Goal: Task Accomplishment & Management: Manage account settings

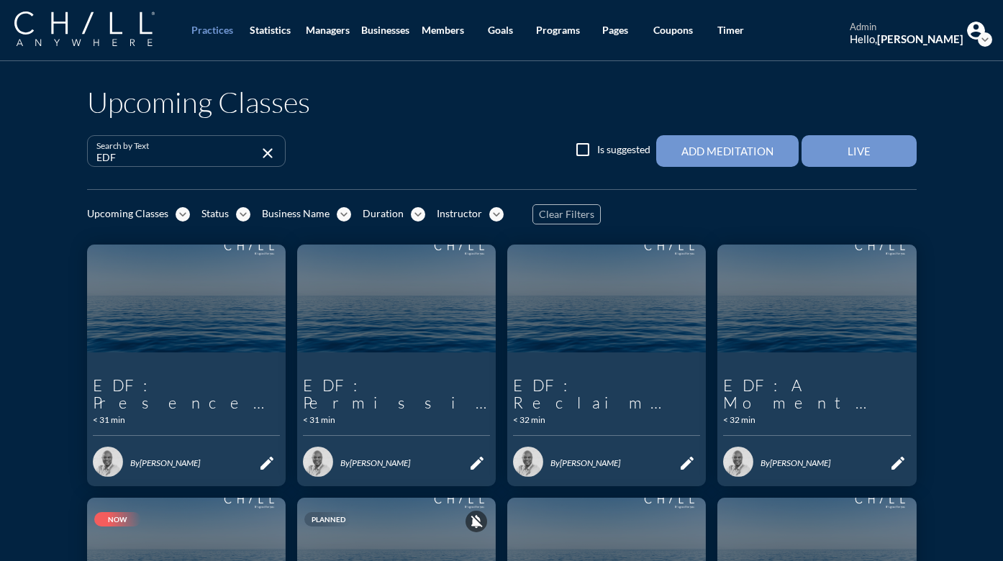
scroll to position [291, 0]
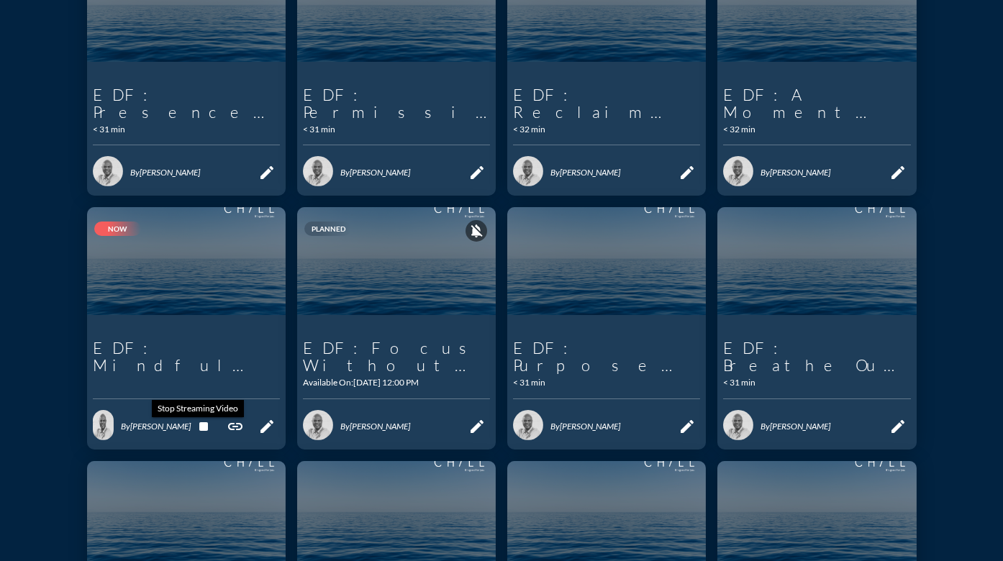
click at [200, 429] on icon "stop" at bounding box center [203, 426] width 17 height 17
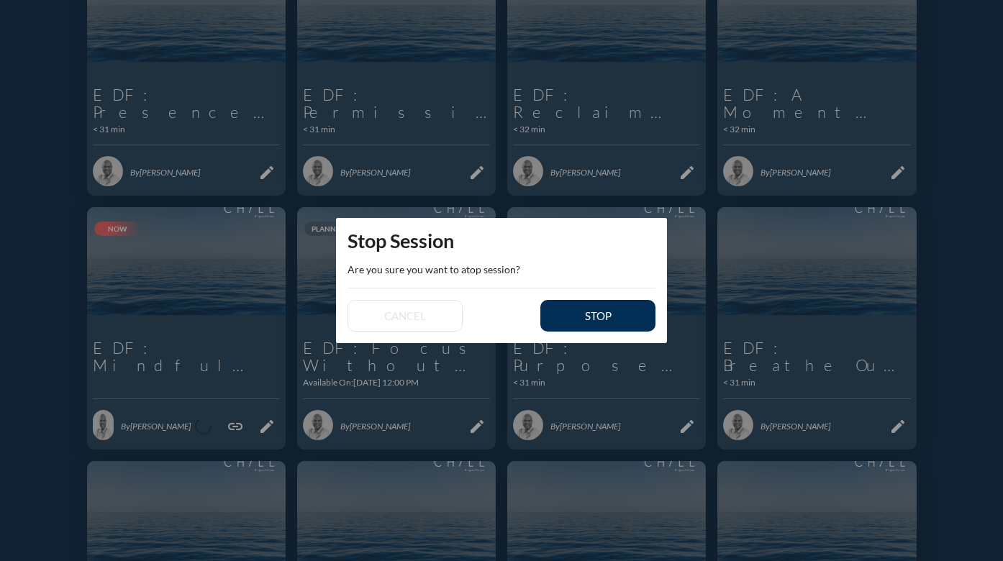
click at [618, 319] on div "stop" at bounding box center [598, 315] width 65 height 13
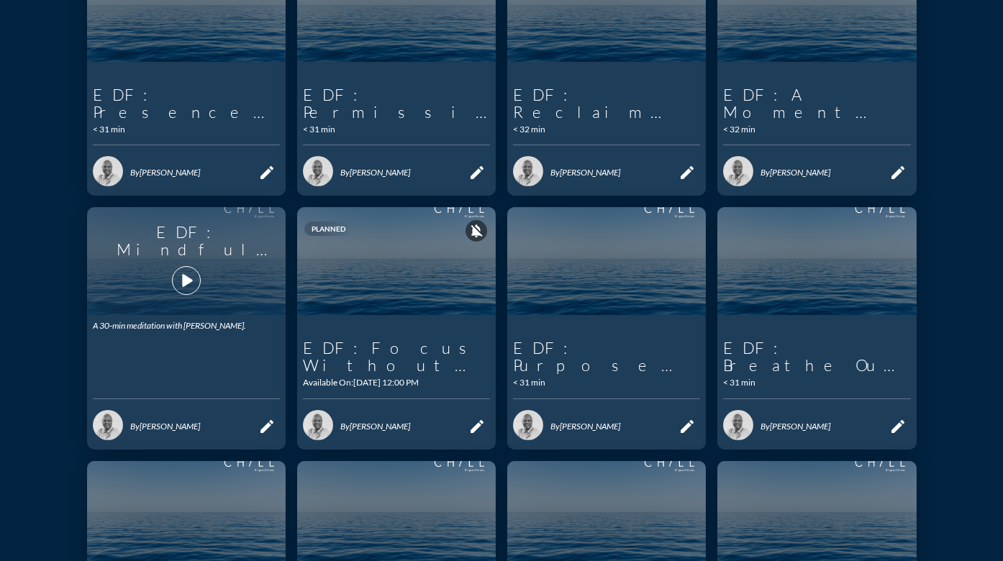
click at [181, 274] on icon "play_arrow" at bounding box center [186, 280] width 24 height 24
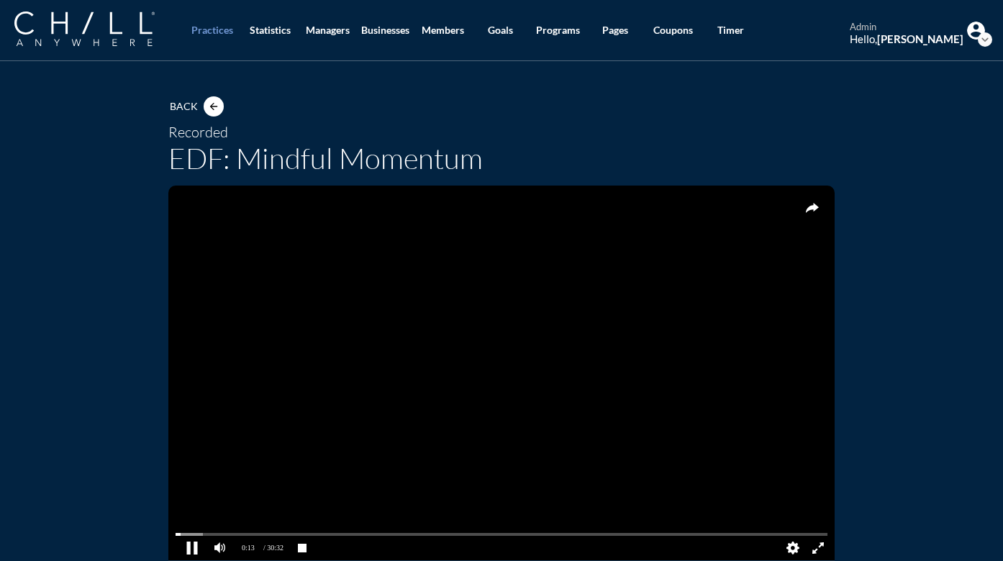
click at [185, 549] on pjsdiv at bounding box center [191, 547] width 25 height 25
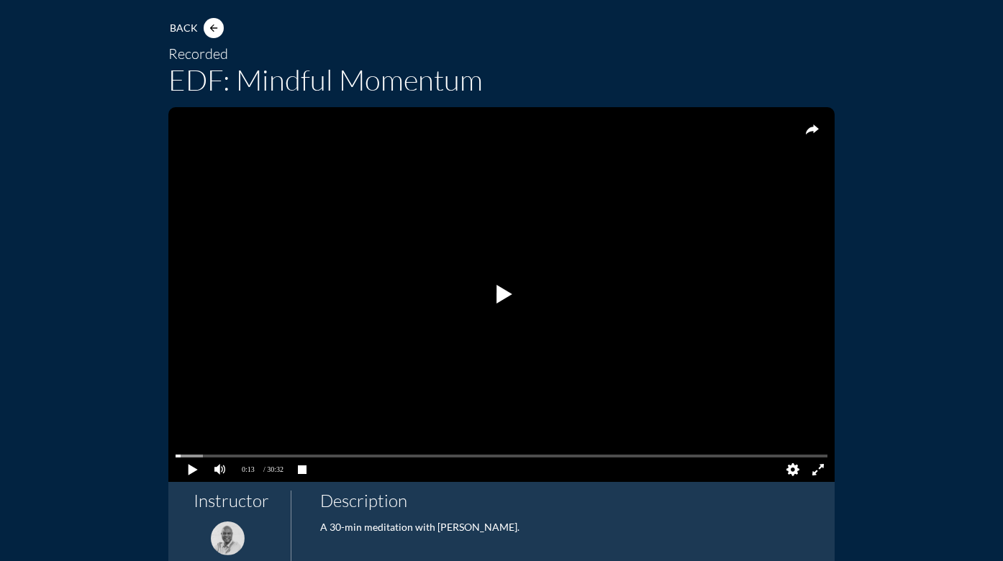
scroll to position [85, 0]
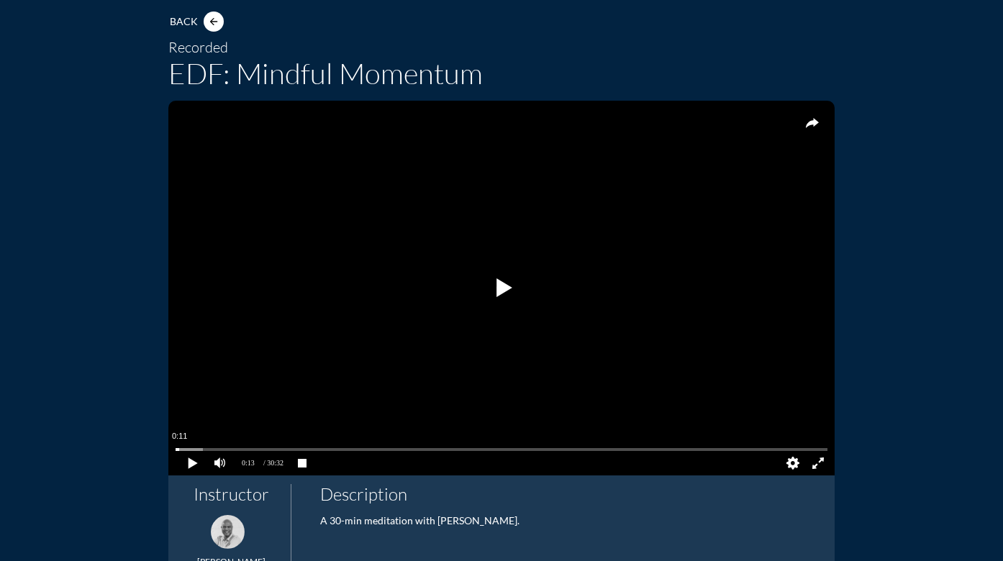
click at [176, 448] on pjsdiv at bounding box center [502, 450] width 652 height 10
click at [188, 465] on pjsdiv at bounding box center [191, 462] width 25 height 25
click at [814, 448] on pjsdiv at bounding box center [502, 450] width 652 height 10
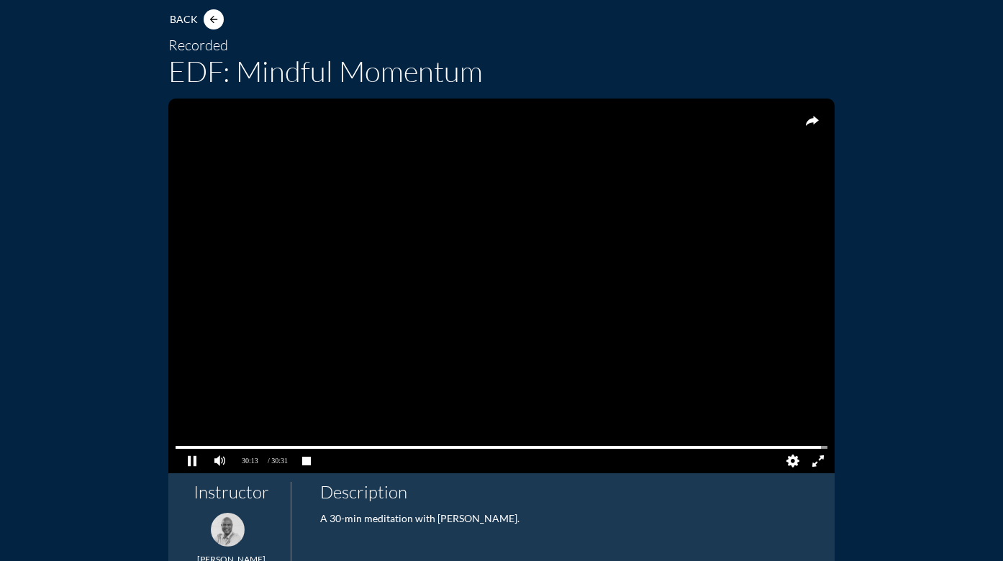
scroll to position [88, 0]
click at [187, 459] on pjsdiv at bounding box center [191, 460] width 25 height 25
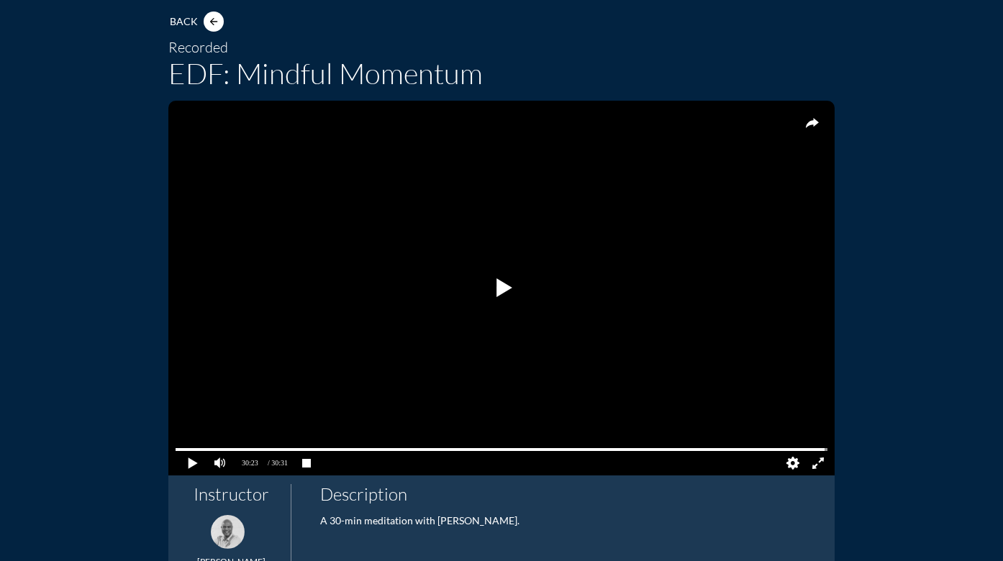
scroll to position [85, 0]
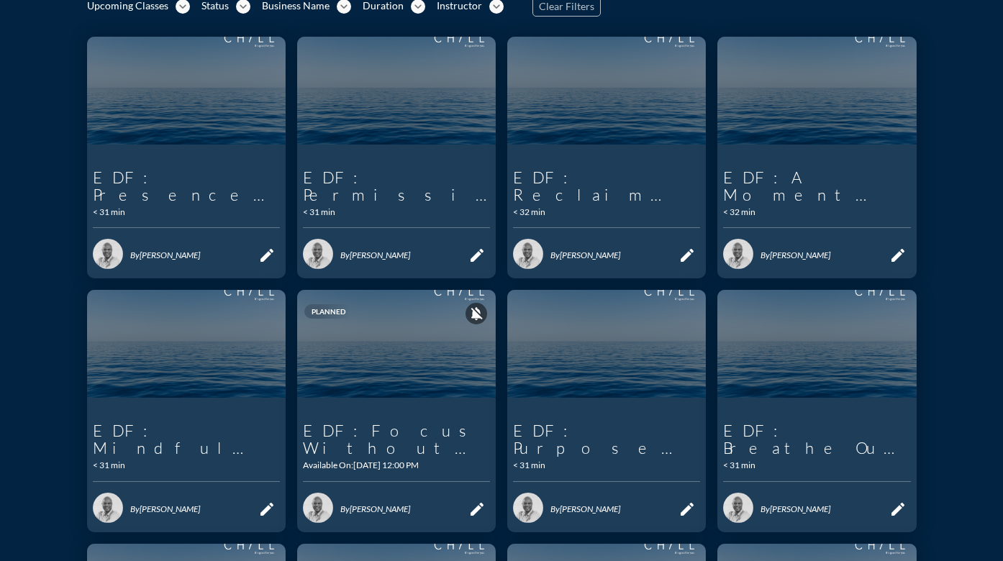
scroll to position [209, 0]
click at [258, 510] on icon "edit" at bounding box center [266, 508] width 17 height 17
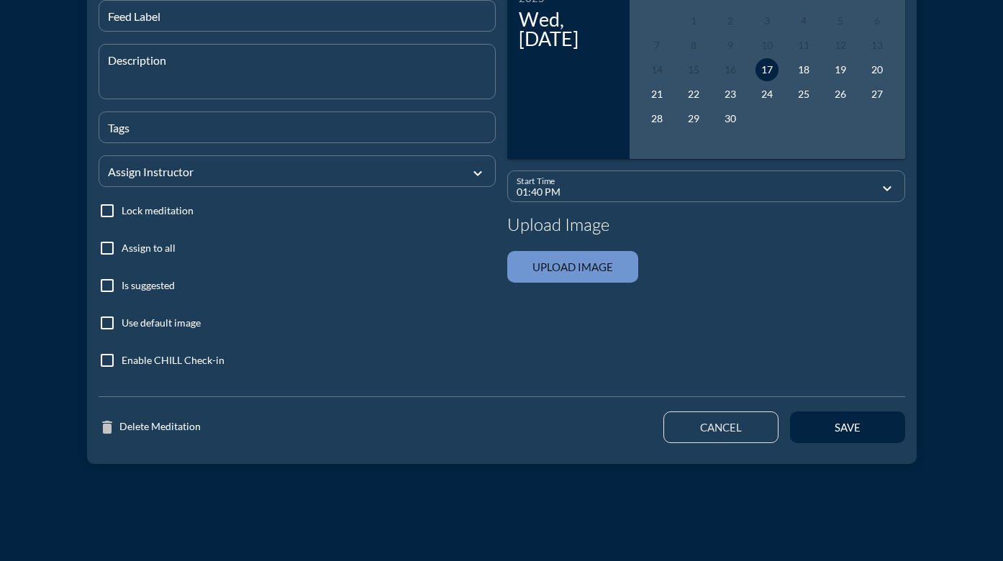
type input "EDF: Mindful Momentum"
type textarea "A 30-min meditation with [PERSON_NAME]."
type input "12:00 PM"
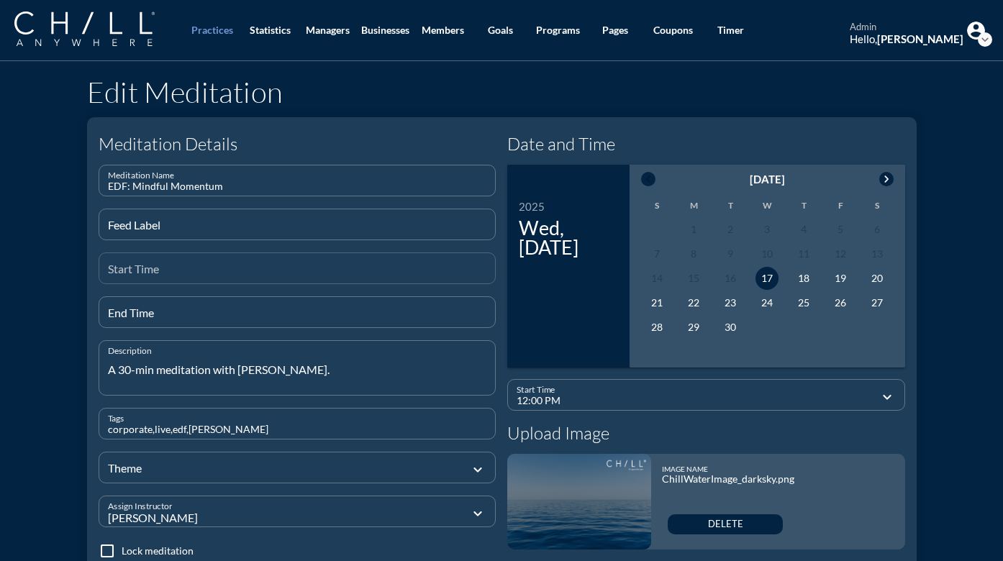
click at [154, 264] on div "Start Time" at bounding box center [297, 268] width 379 height 30
type input "11"
click at [181, 313] on input "End Time" at bounding box center [297, 318] width 379 height 18
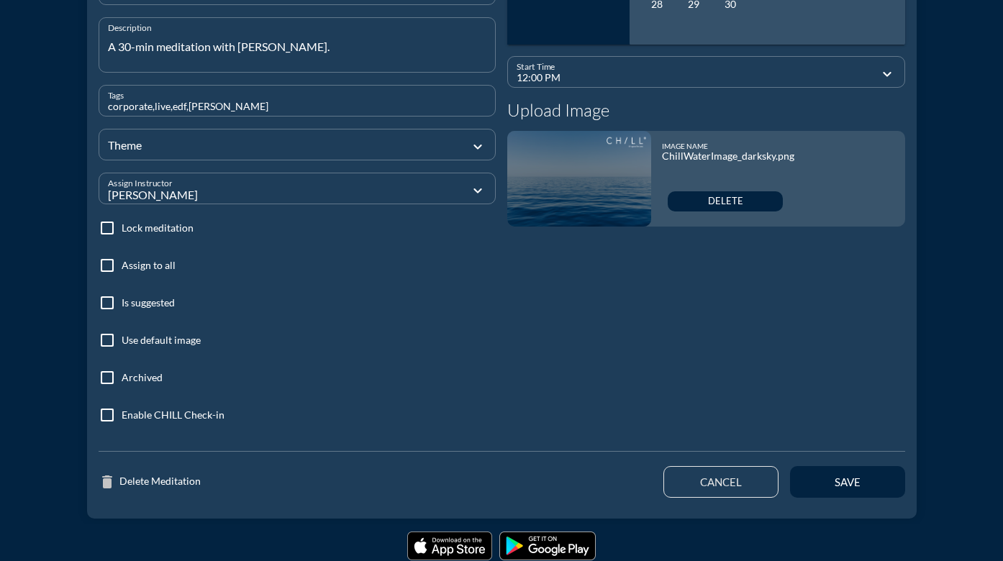
scroll to position [358, 0]
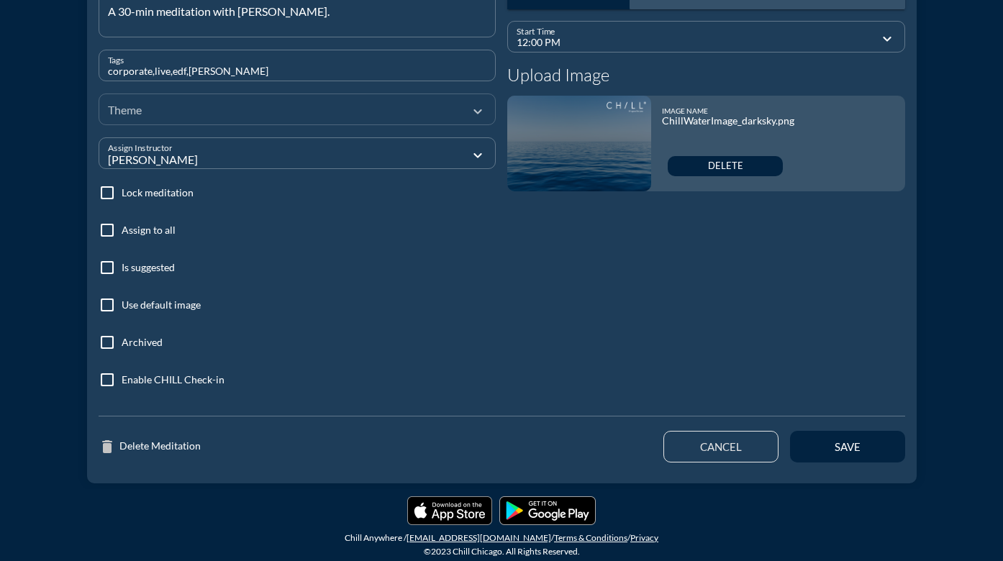
type input "1824"
click at [149, 109] on div at bounding box center [287, 109] width 359 height 48
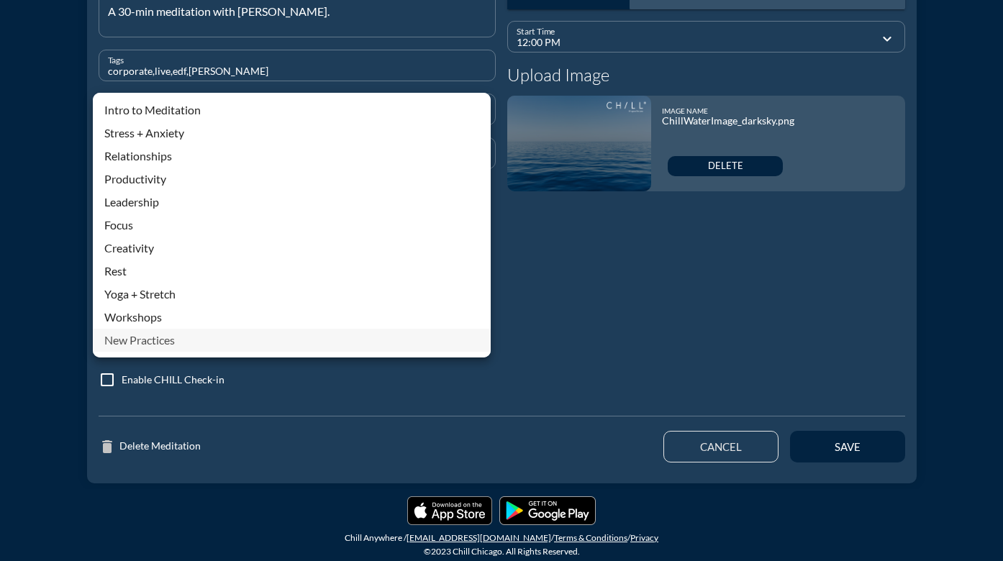
click at [141, 340] on div "New Practices" at bounding box center [291, 340] width 375 height 17
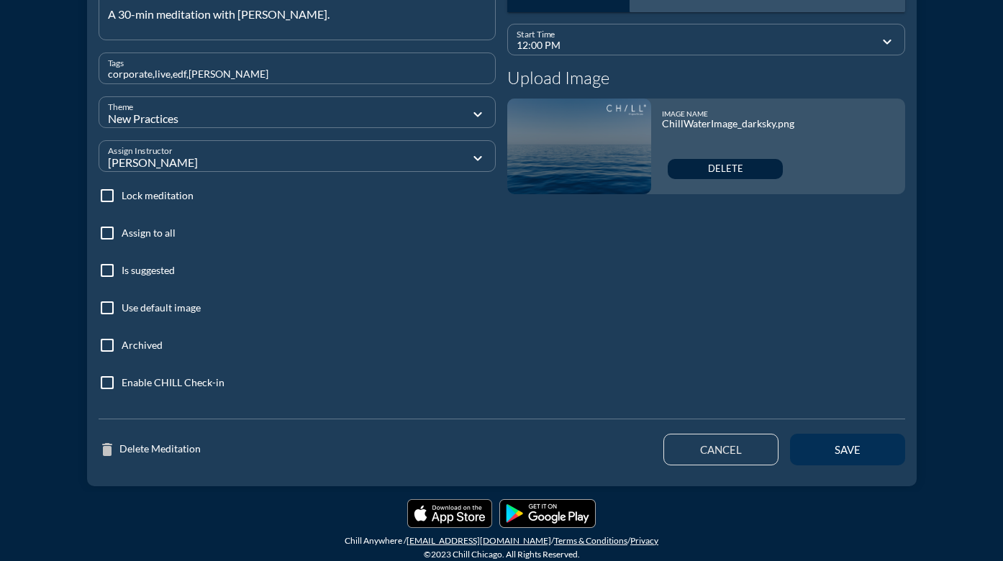
click at [833, 458] on button "save" at bounding box center [847, 450] width 115 height 32
type input "01:40 PM"
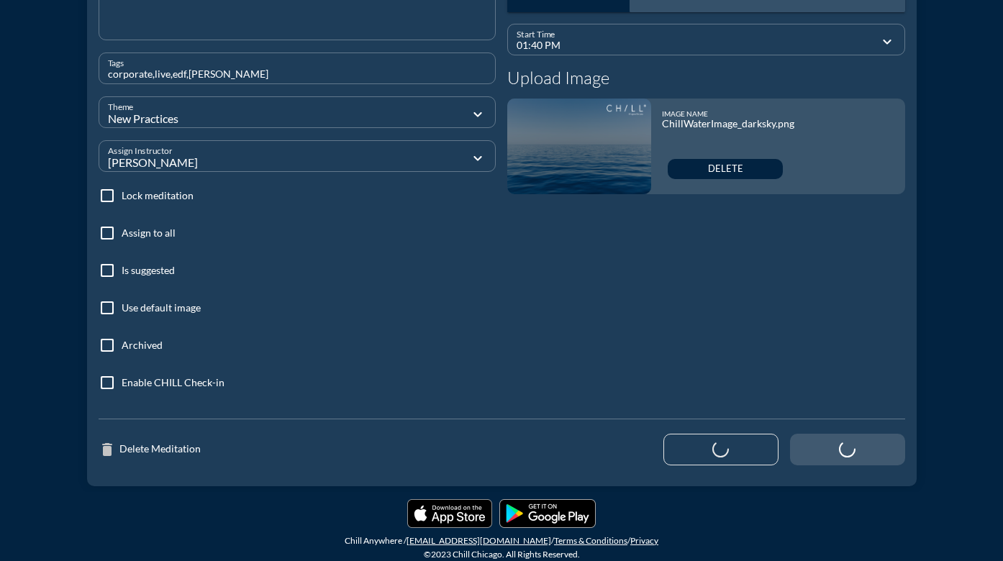
scroll to position [186, 0]
